Goal: Task Accomplishment & Management: Use online tool/utility

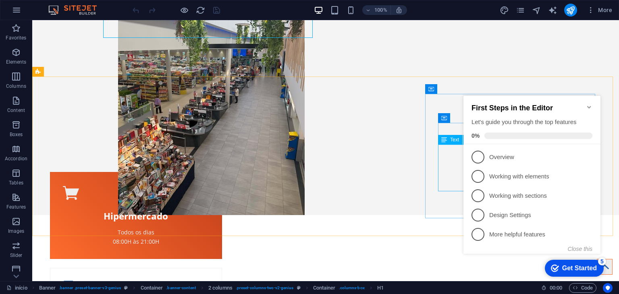
scroll to position [201, 0]
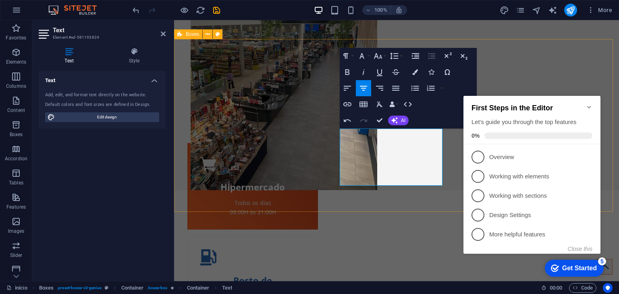
scroll to position [0, 4]
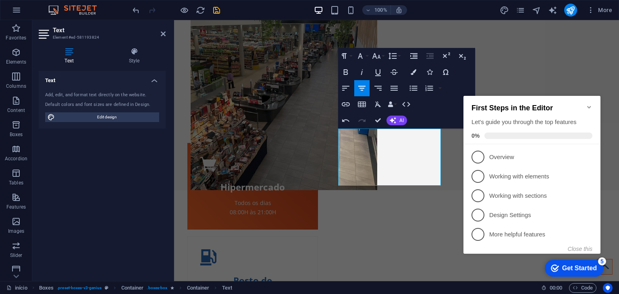
click at [589, 104] on icon "Minimize checklist" at bounding box center [589, 107] width 6 height 6
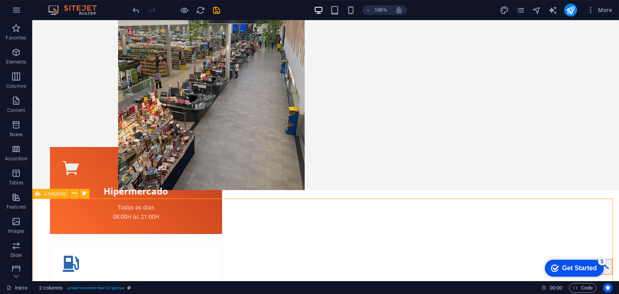
scroll to position [0, 0]
click at [217, 12] on icon "save" at bounding box center [216, 10] width 9 height 9
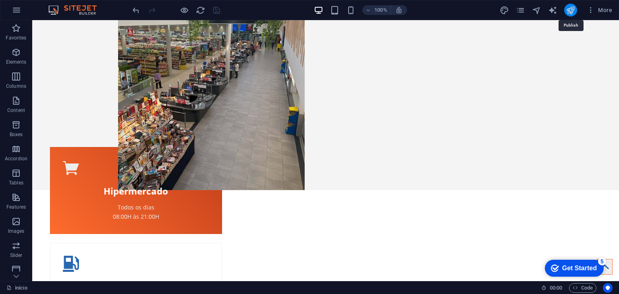
click at [570, 13] on icon "publish" at bounding box center [569, 10] width 9 height 9
